Goal: Information Seeking & Learning: Learn about a topic

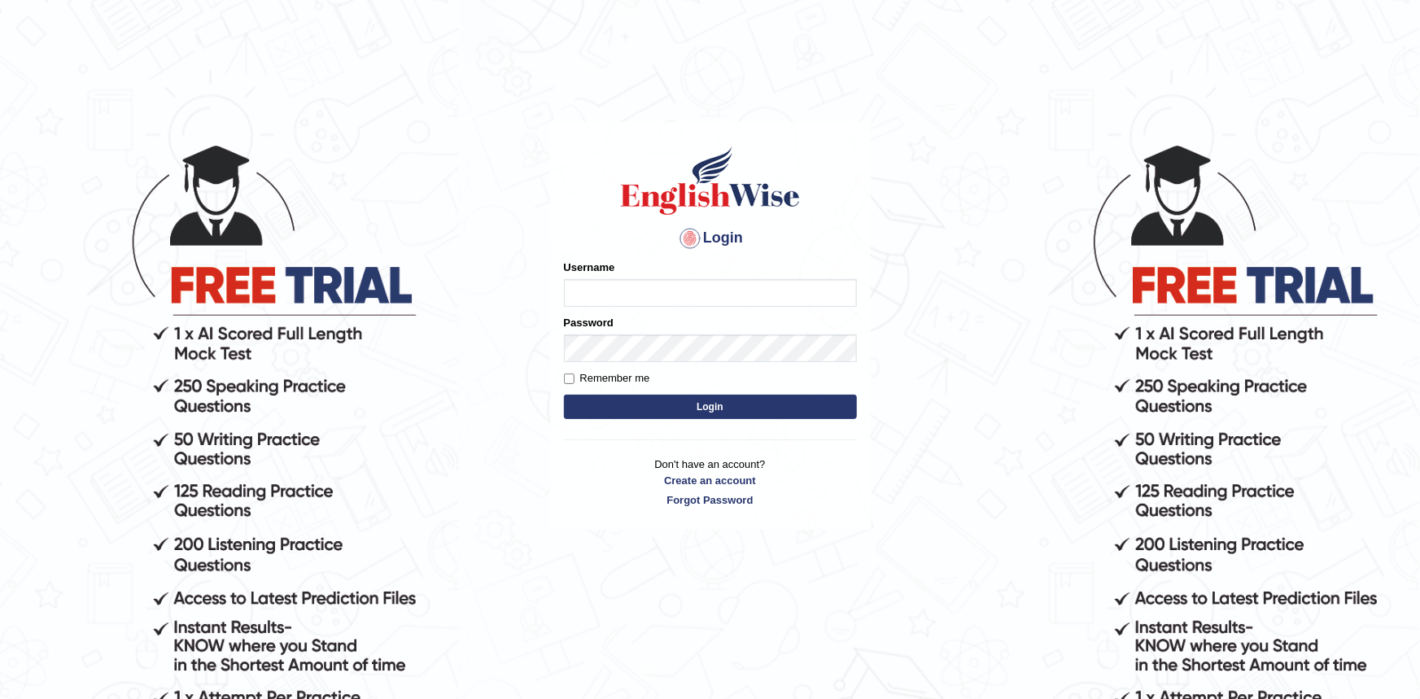
type input "Krzysztof36"
click at [683, 412] on button "Login" at bounding box center [710, 407] width 293 height 24
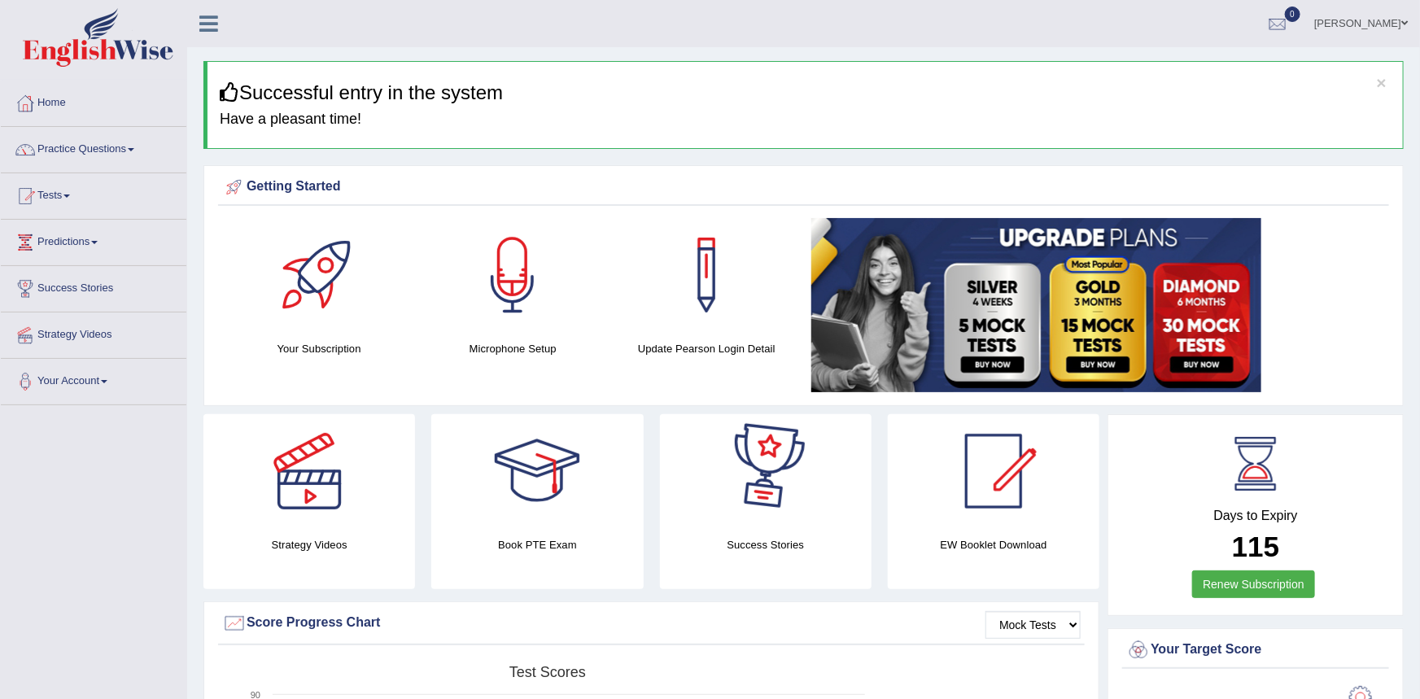
click at [1254, 586] on link "Renew Subscription" at bounding box center [1253, 584] width 123 height 28
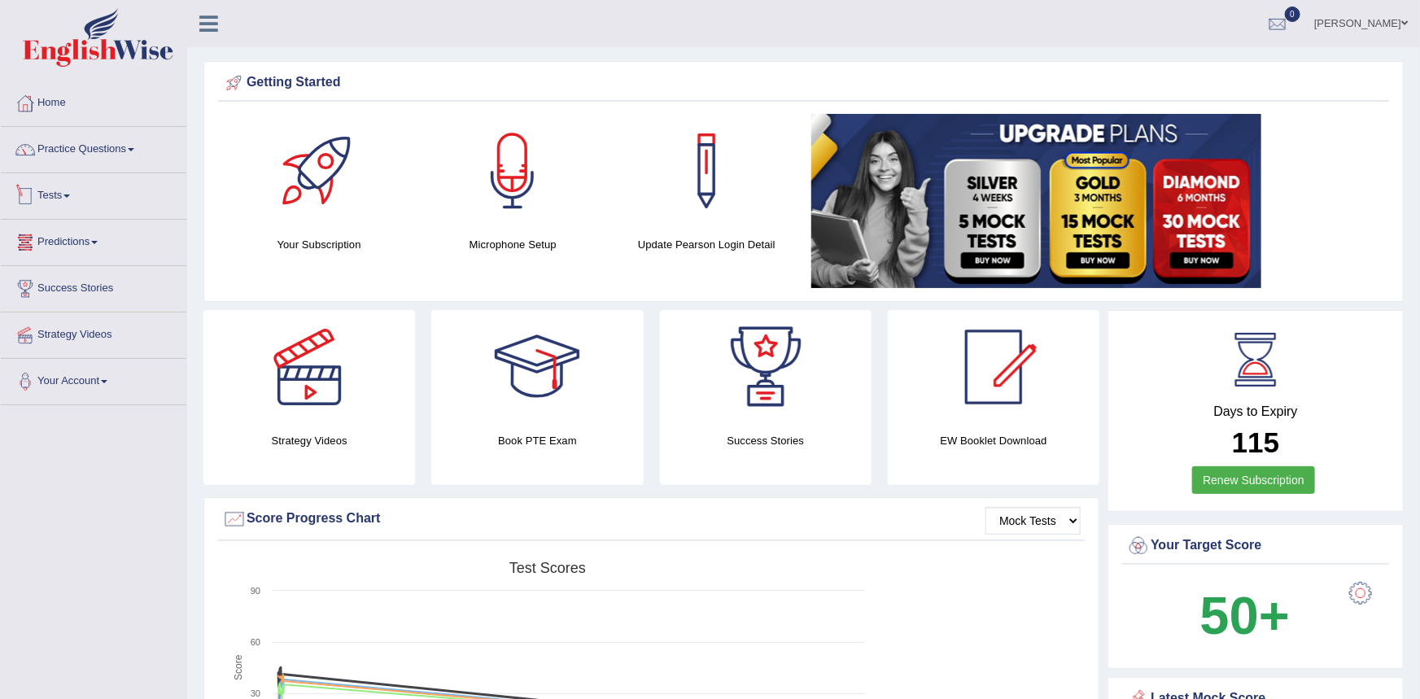
click at [55, 195] on link "Tests" at bounding box center [93, 193] width 185 height 41
click at [89, 259] on link "Take Mock Test" at bounding box center [106, 262] width 152 height 29
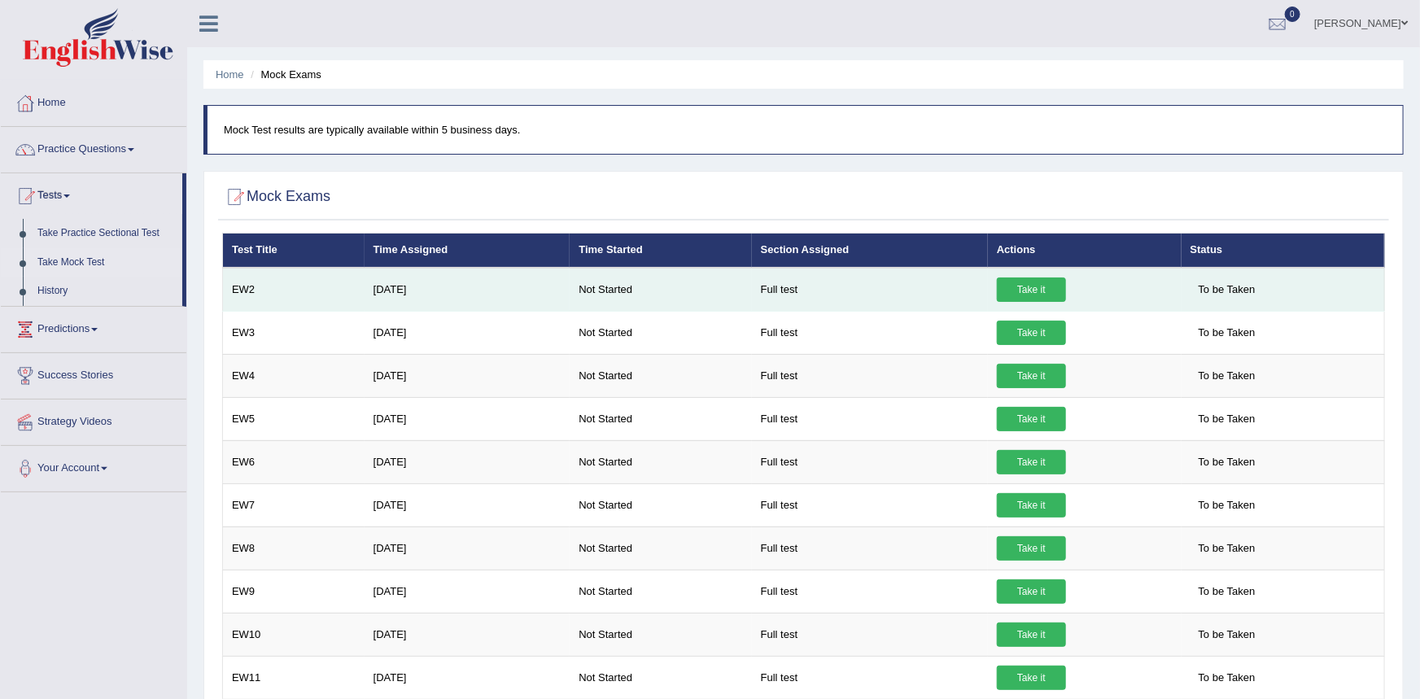
click at [1005, 290] on link "Take it" at bounding box center [1031, 289] width 69 height 24
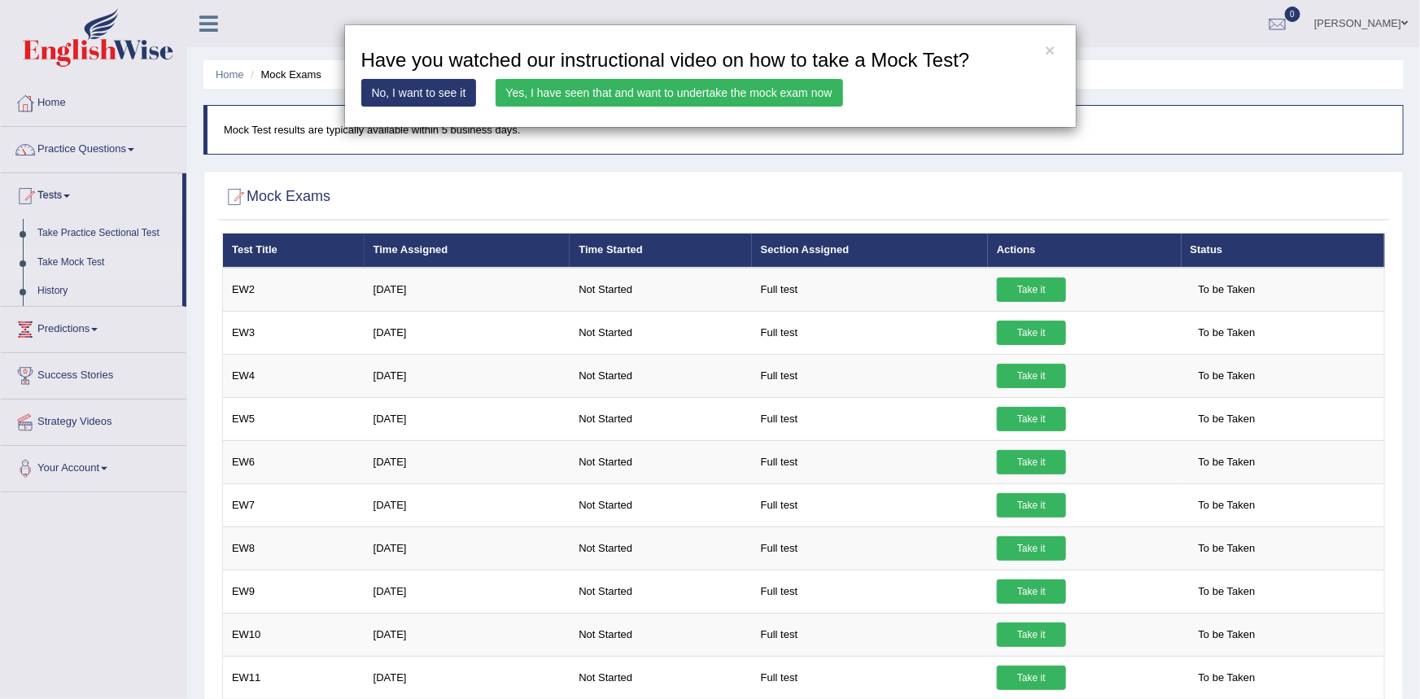
click at [652, 90] on link "Yes, I have seen that and want to undertake the mock exam now" at bounding box center [668, 93] width 347 height 28
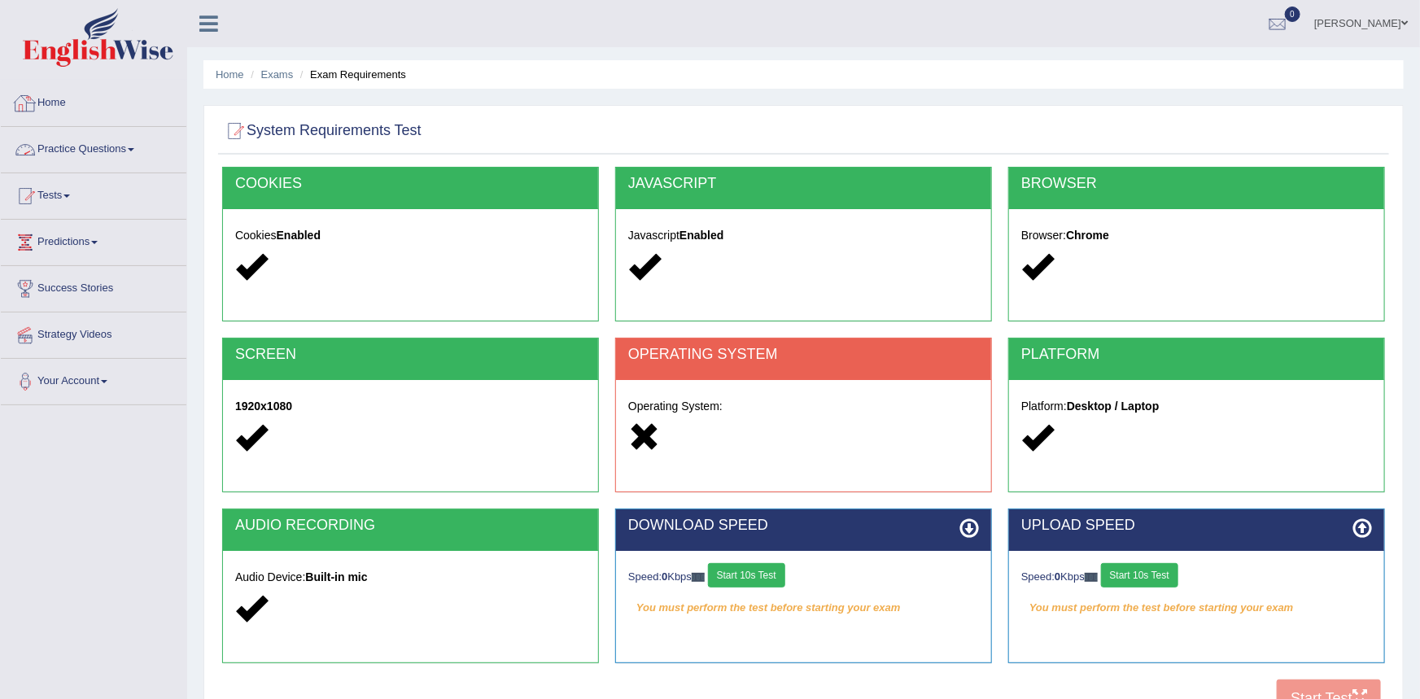
click at [57, 103] on link "Home" at bounding box center [93, 101] width 185 height 41
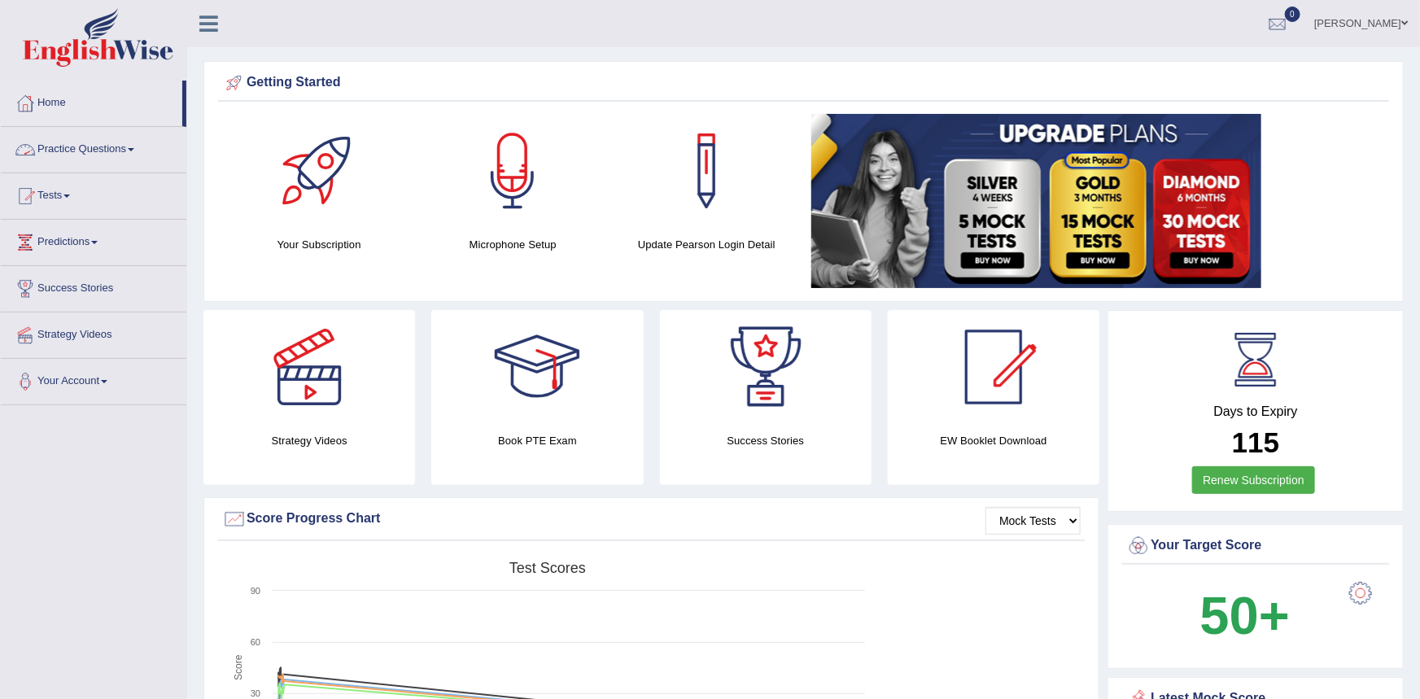
click at [102, 150] on link "Practice Questions" at bounding box center [93, 147] width 185 height 41
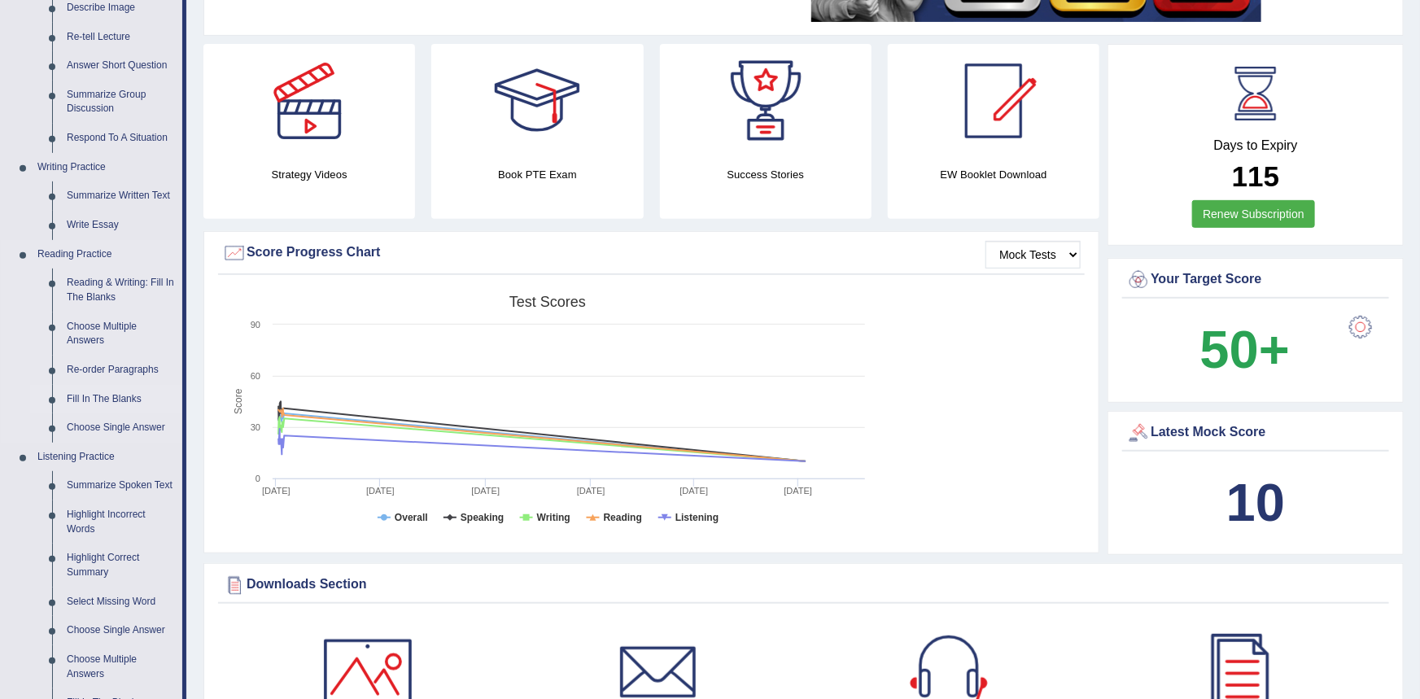
scroll to position [229, 0]
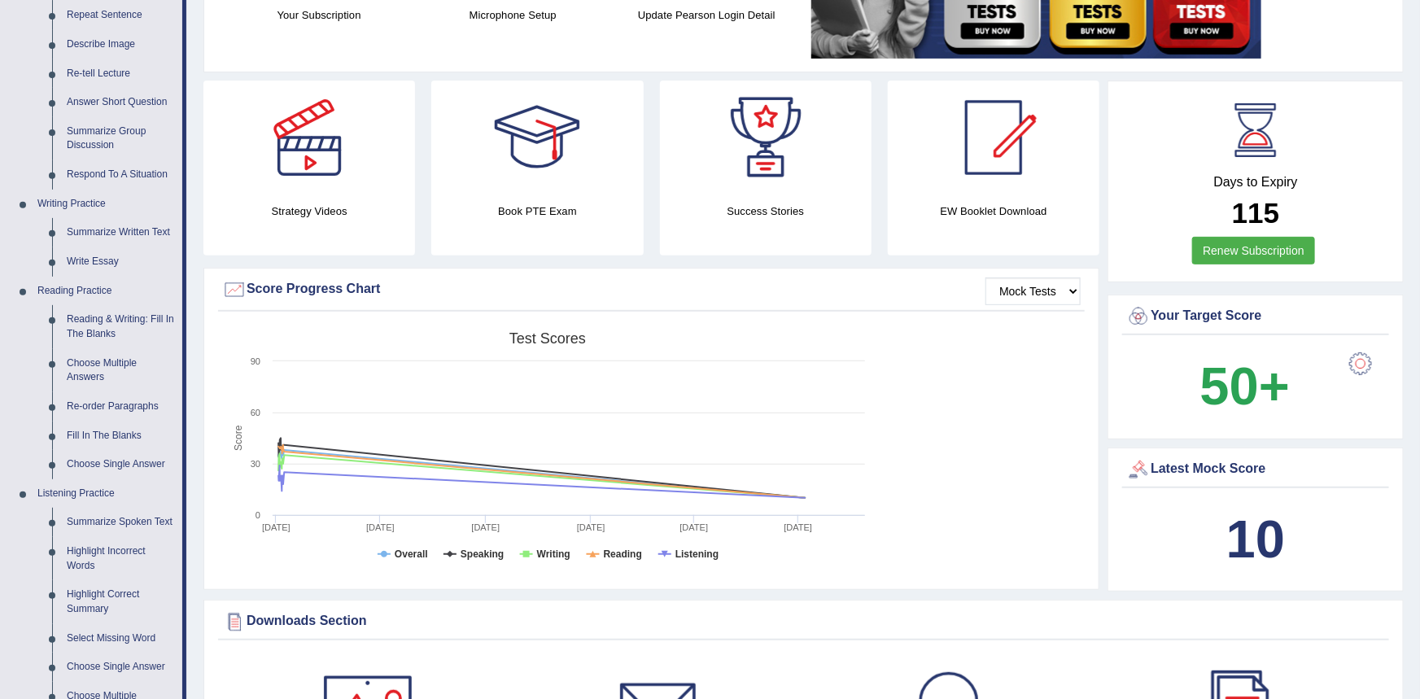
click at [1358, 369] on div at bounding box center [1360, 363] width 33 height 33
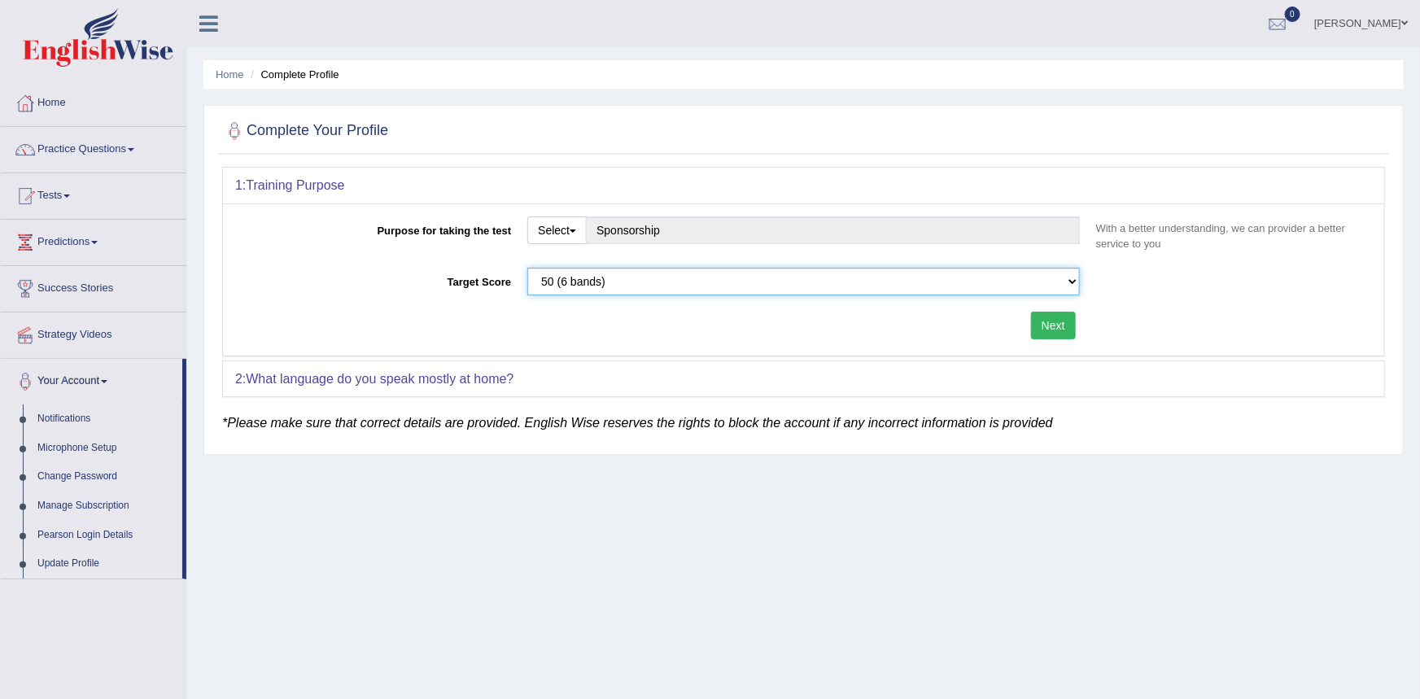
click at [1068, 281] on select "Please select the correct value 50 (6 bands) 58 (6.5 bands) 65 (7 bands) 79 (8 …" at bounding box center [803, 282] width 552 height 28
click at [1068, 280] on select "Please select the correct value 50 (6 bands) 58 (6.5 bands) 65 (7 bands) 79 (8 …" at bounding box center [803, 282] width 552 height 28
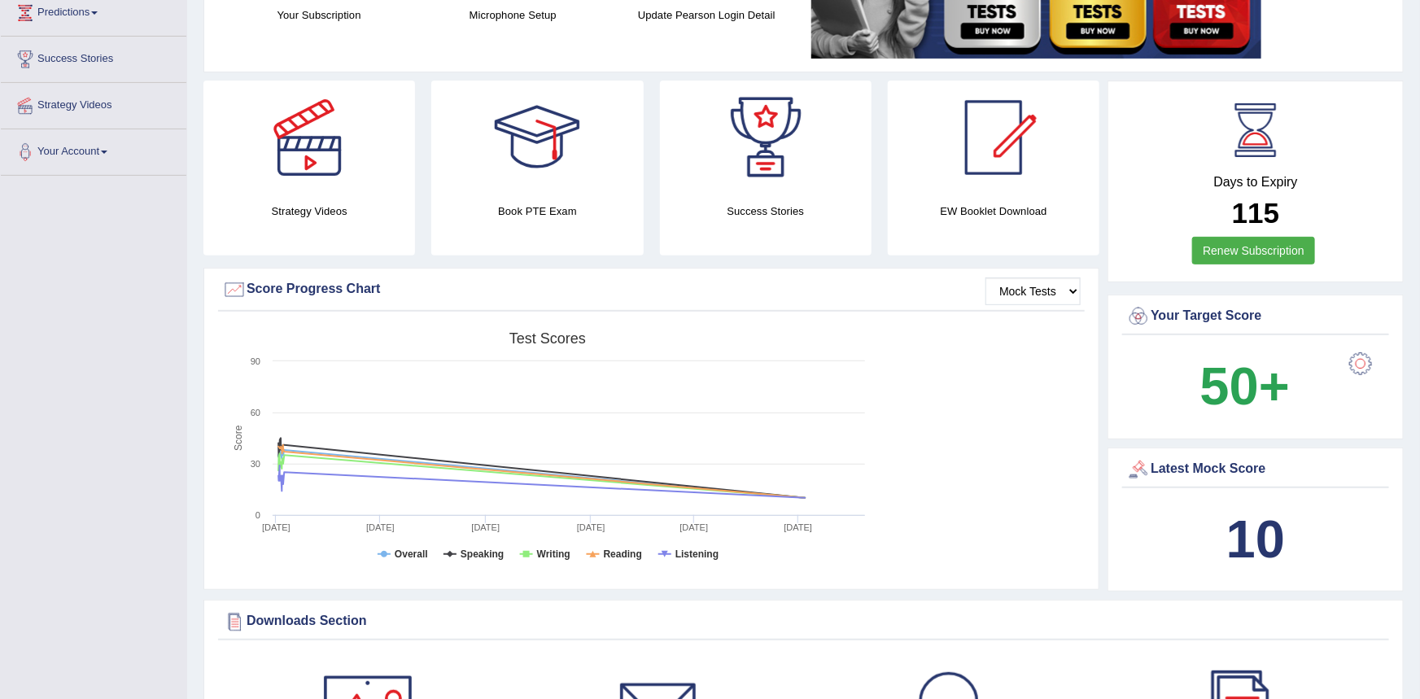
click at [86, 96] on link "Strategy Videos" at bounding box center [93, 103] width 185 height 41
